Goal: Find specific page/section: Find specific page/section

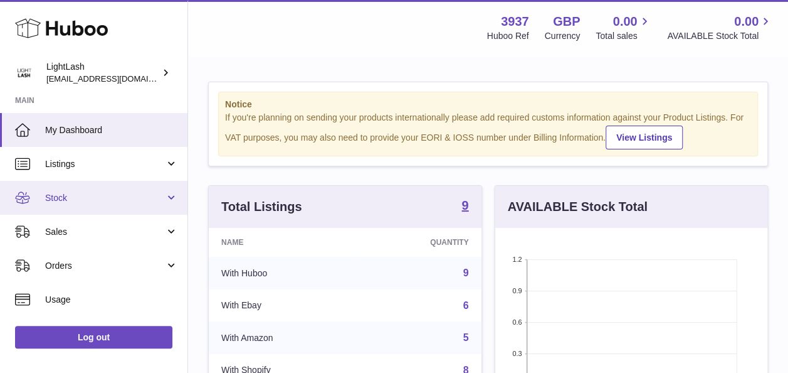
scroll to position [196, 272]
click at [73, 203] on link "Stock" at bounding box center [94, 198] width 188 height 34
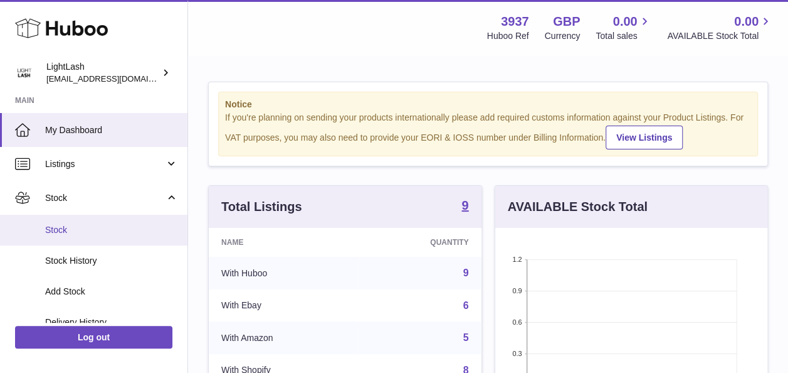
click at [69, 232] on span "Stock" at bounding box center [111, 230] width 133 height 12
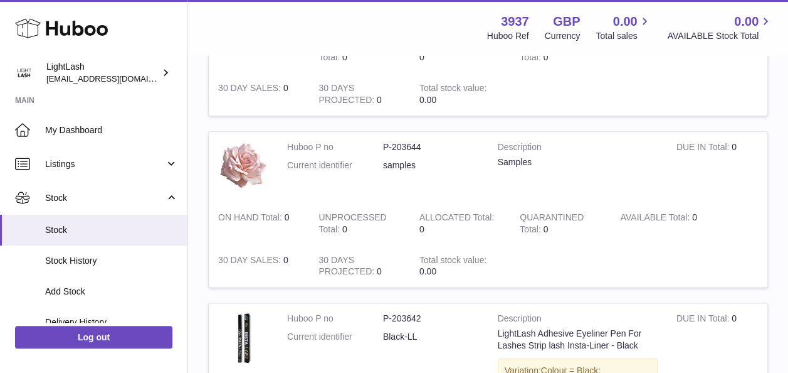
scroll to position [480, 0]
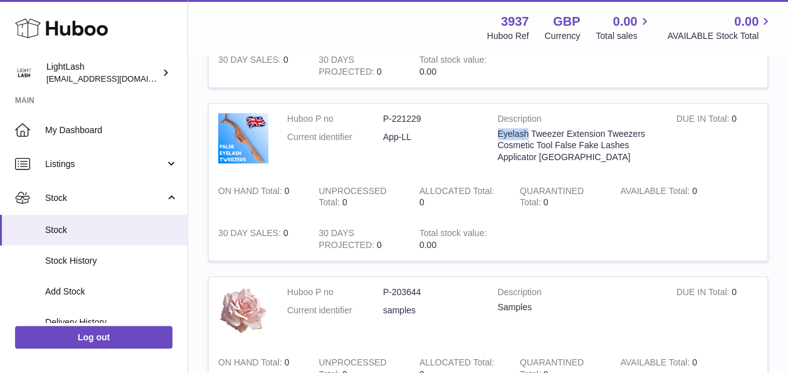
drag, startPoint x: 531, startPoint y: 132, endPoint x: 496, endPoint y: 131, distance: 34.5
click at [496, 131] on td "Description Eyelash Tweezer Extension Tweezers Cosmetic Tool False Fake Lashes …" at bounding box center [578, 139] width 179 height 72
copy div "Eyelash"
